Goal: Task Accomplishment & Management: Use online tool/utility

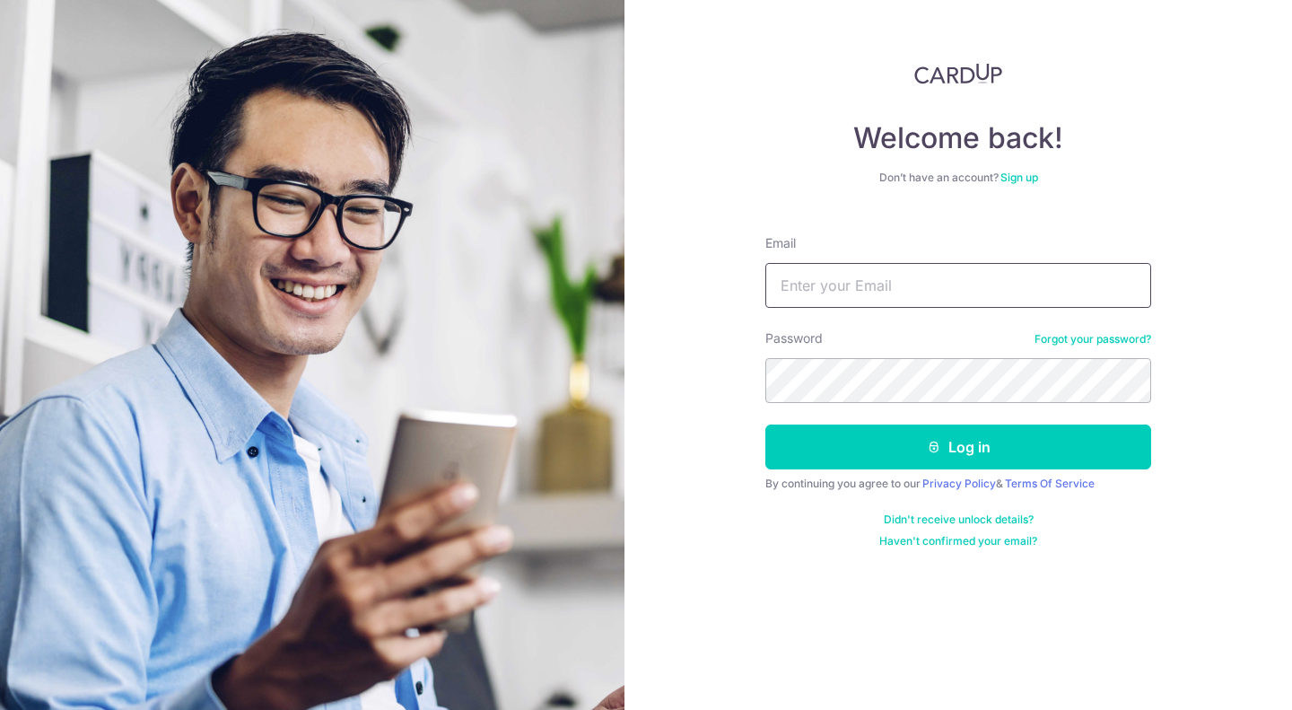
click at [937, 296] on input "Email" at bounding box center [959, 285] width 386 height 45
type input "[EMAIL_ADDRESS][DOMAIN_NAME]"
click at [766, 425] on button "Log in" at bounding box center [959, 447] width 386 height 45
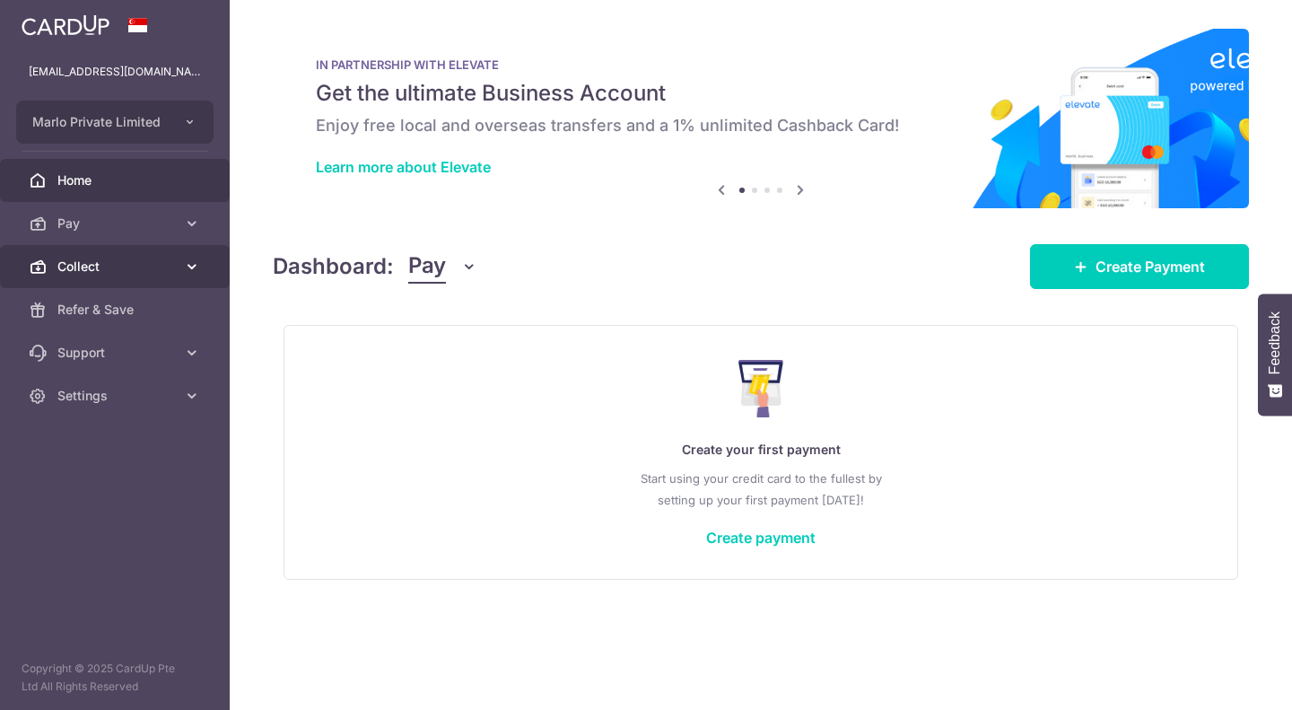
click at [158, 262] on span "Collect" at bounding box center [116, 267] width 118 height 18
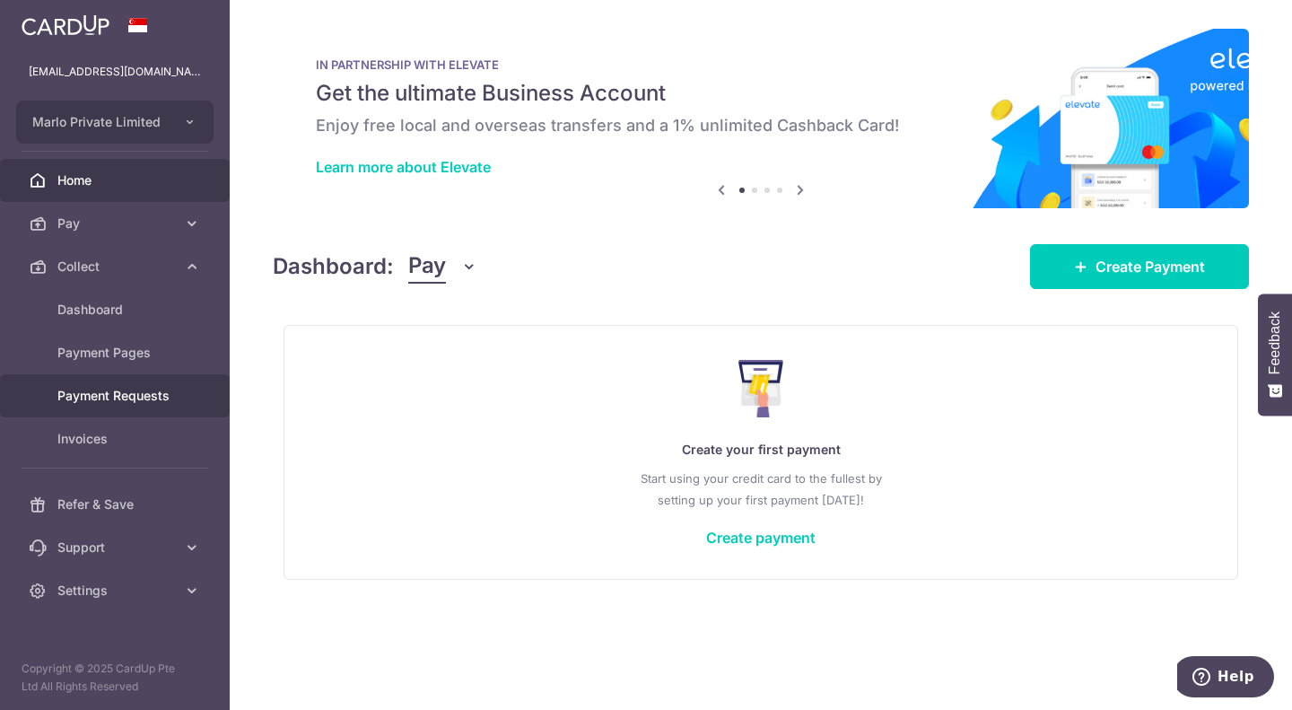
click at [118, 395] on span "Payment Requests" at bounding box center [116, 396] width 118 height 18
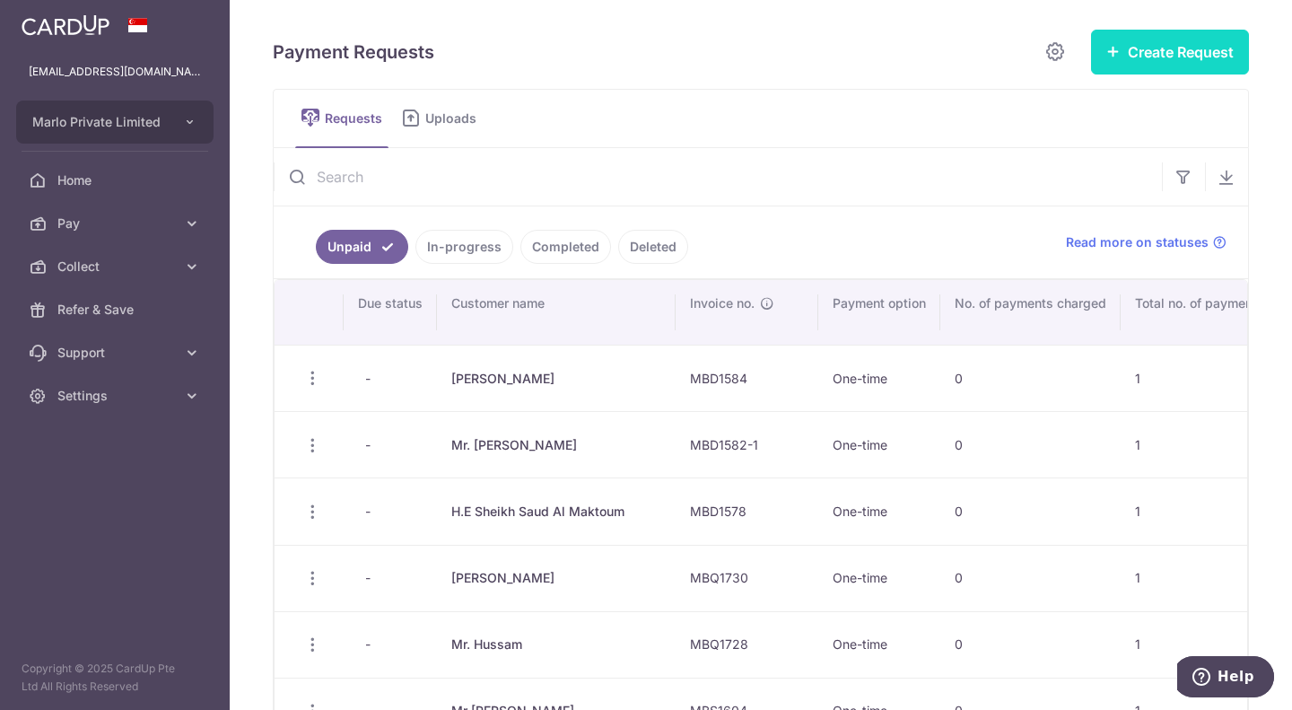
click at [1191, 40] on button "Create Request" at bounding box center [1170, 52] width 158 height 45
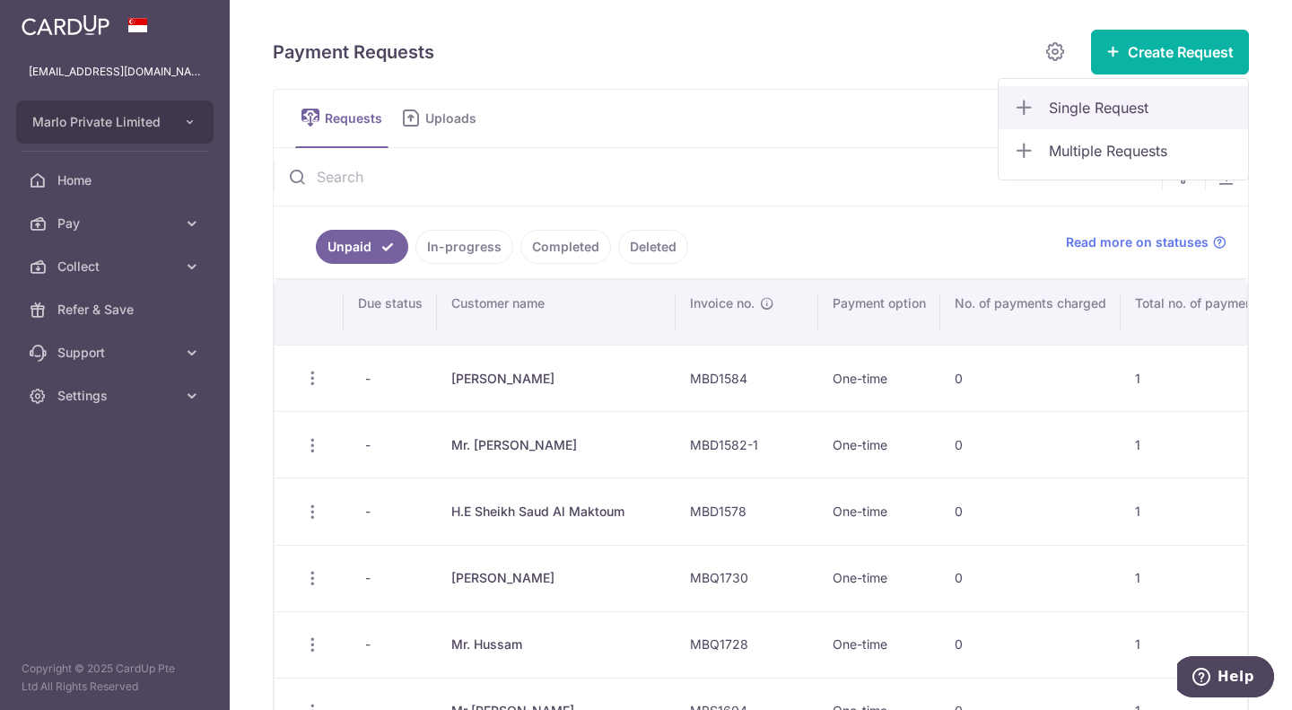
click at [1095, 112] on span "Single Request" at bounding box center [1141, 108] width 185 height 22
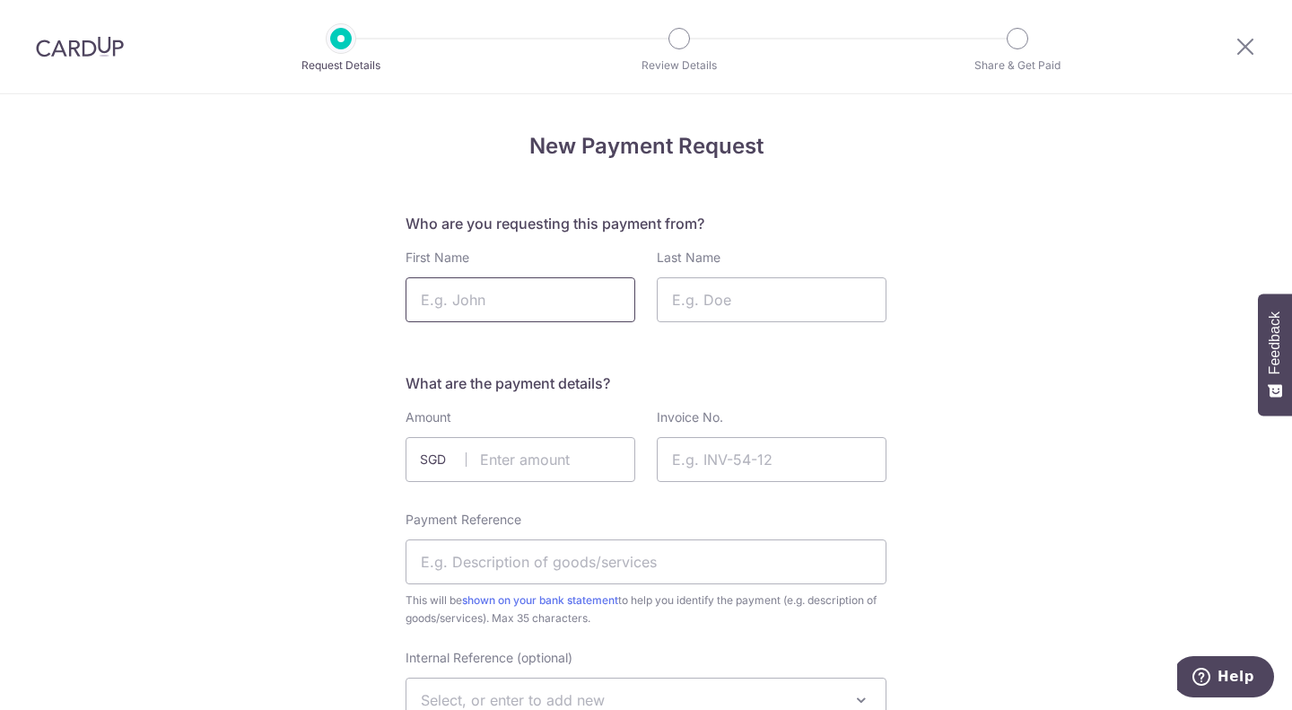
click at [582, 301] on input "First Name" at bounding box center [521, 299] width 230 height 45
type input "[PERSON_NAME]"
type input "Dabbagh"
type input "800.00"
type input "MBD1587"
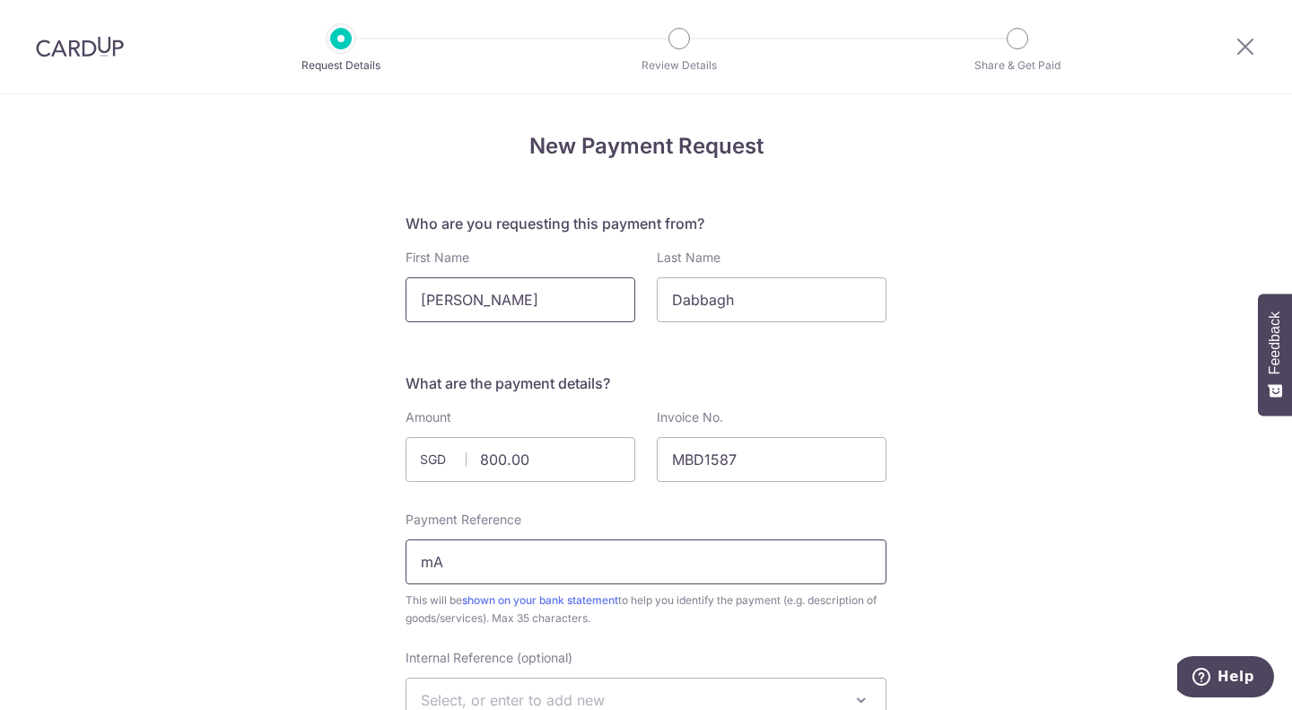
type input "m"
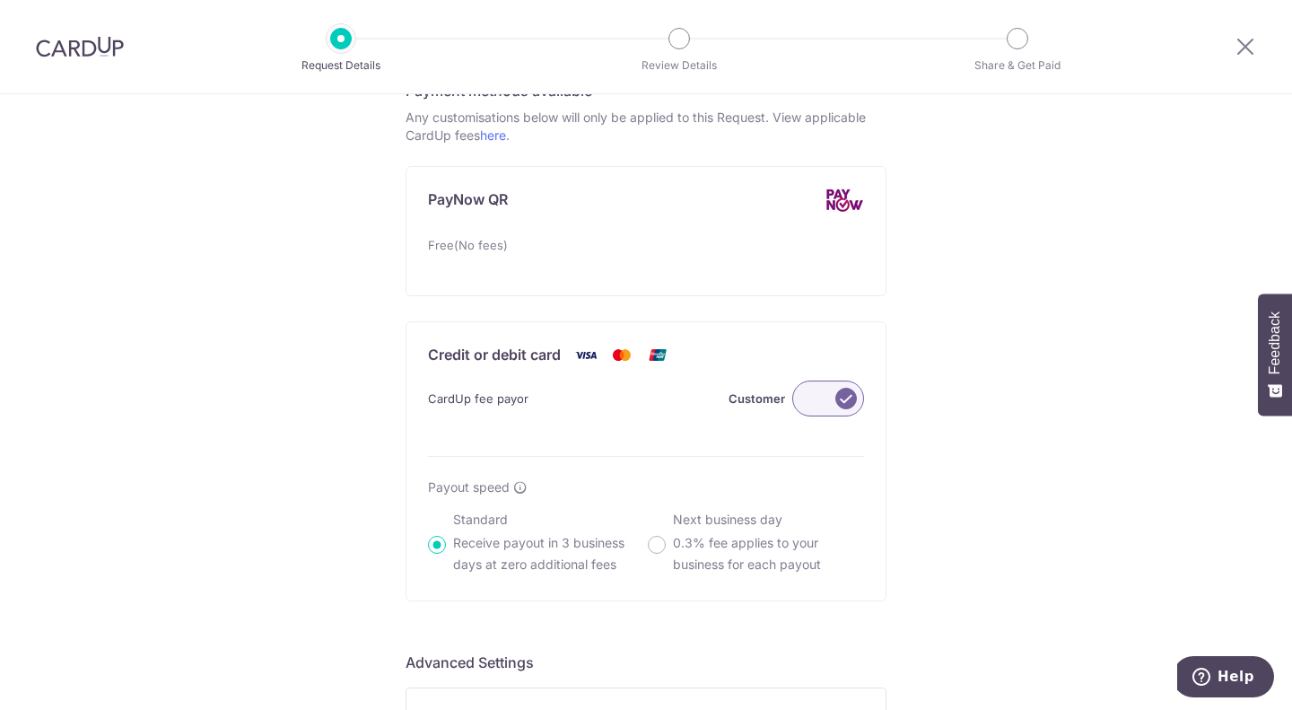
scroll to position [994, 0]
type input "Marlo - MBD1587"
click at [815, 398] on label at bounding box center [828, 398] width 72 height 36
click at [0, 0] on input "Customer" at bounding box center [0, 0] width 0 height 0
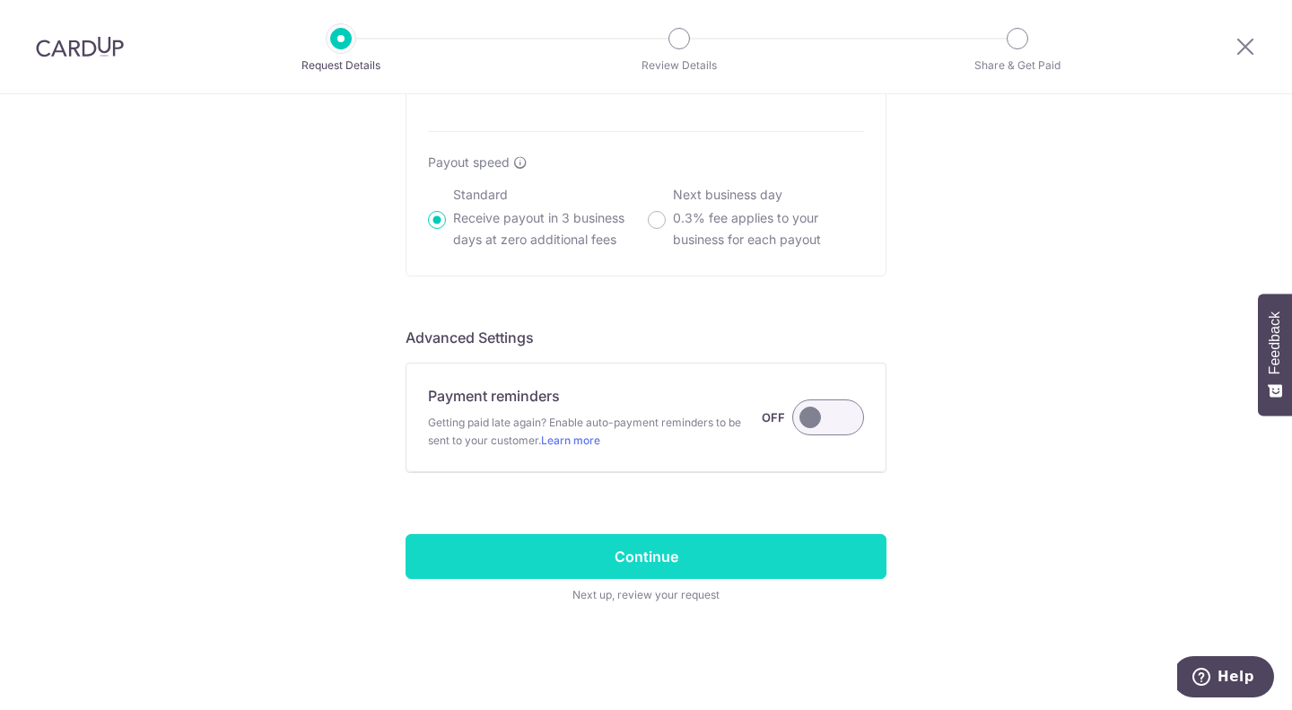
click at [661, 545] on input "Continue" at bounding box center [646, 556] width 481 height 45
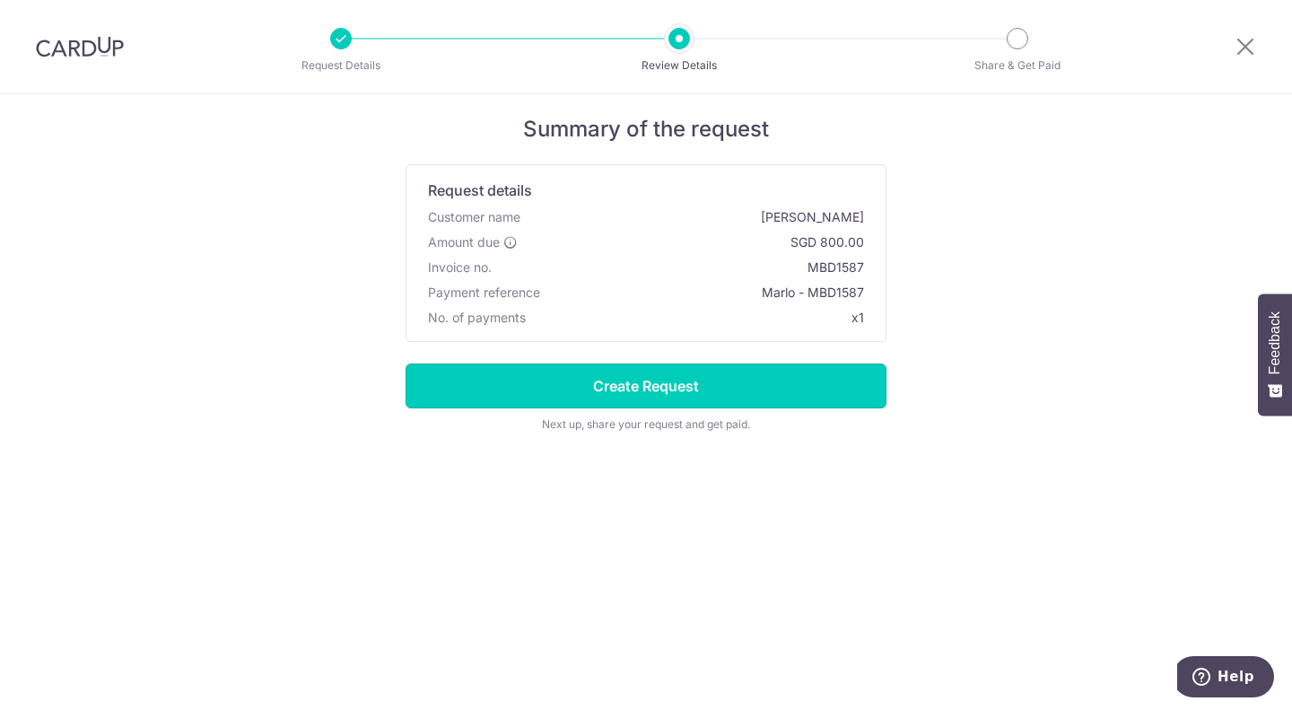
click at [788, 391] on input "Create Request" at bounding box center [646, 385] width 481 height 45
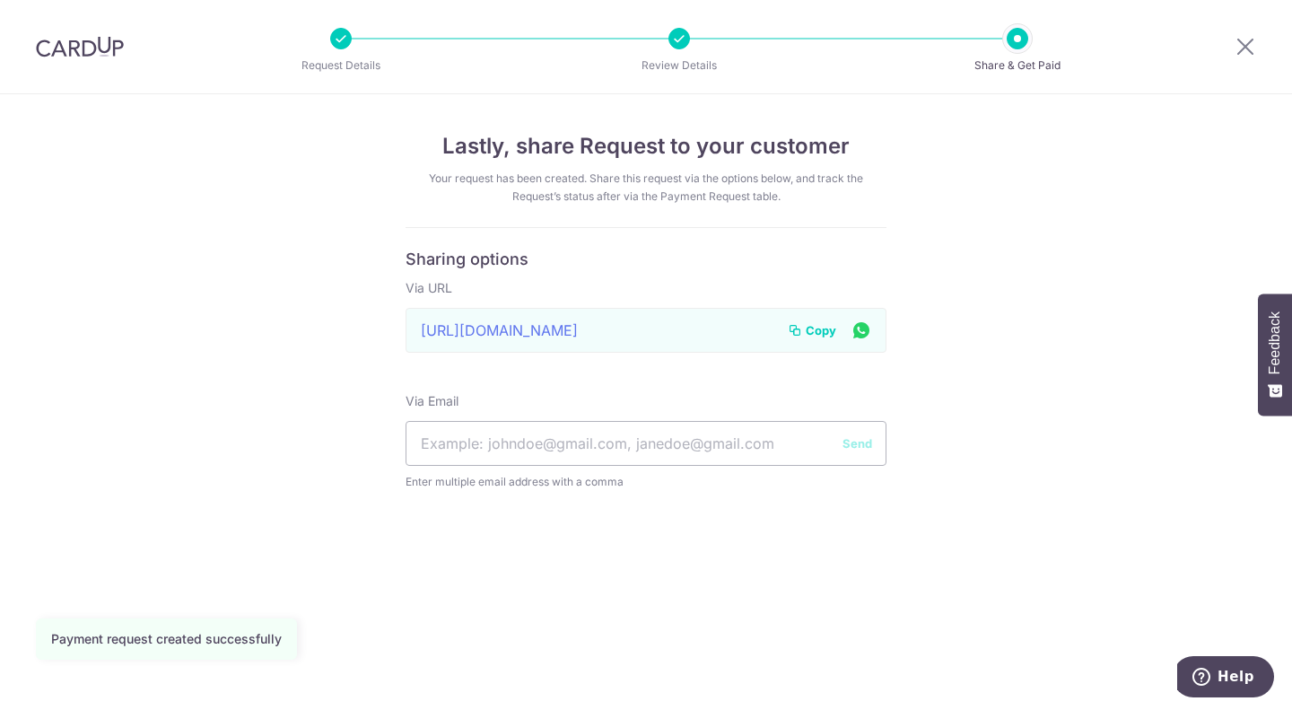
click at [826, 327] on span "Copy" at bounding box center [821, 330] width 31 height 18
click at [1248, 44] on icon at bounding box center [1246, 46] width 22 height 22
